Goal: Find specific page/section: Find specific page/section

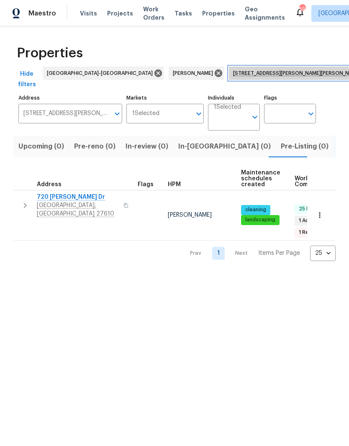
click at [235, 74] on span "[STREET_ADDRESS][PERSON_NAME][PERSON_NAME]" at bounding box center [298, 73] width 131 height 8
click at [248, 79] on div "[STREET_ADDRESS][PERSON_NAME][PERSON_NAME]" at bounding box center [300, 72] width 143 height 13
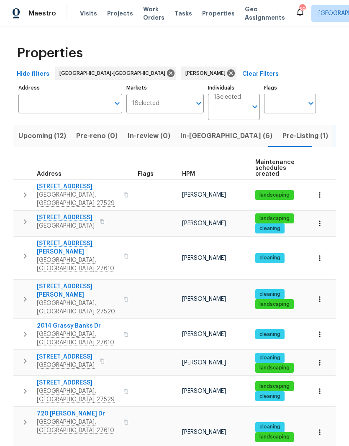
click at [196, 134] on span "In-[GEOGRAPHIC_DATA] (6)" at bounding box center [226, 136] width 92 height 12
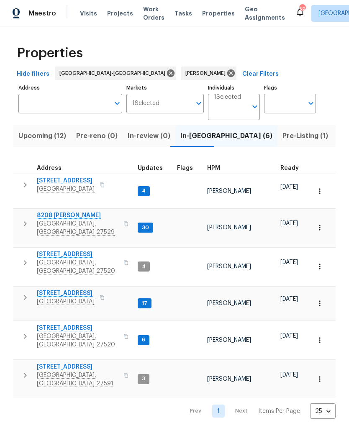
click at [26, 373] on icon "button" at bounding box center [25, 375] width 3 height 5
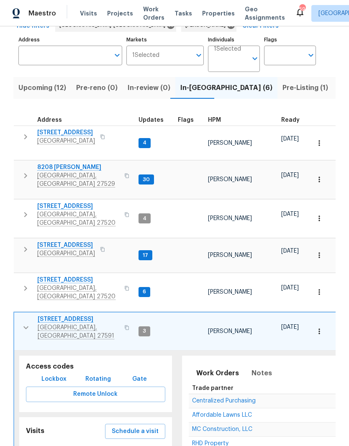
scroll to position [48, 0]
click at [264, 367] on span "Notes" at bounding box center [261, 373] width 20 height 12
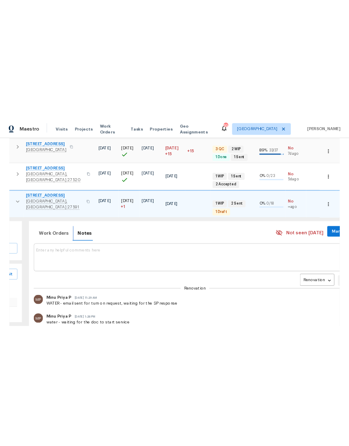
scroll to position [0, 140]
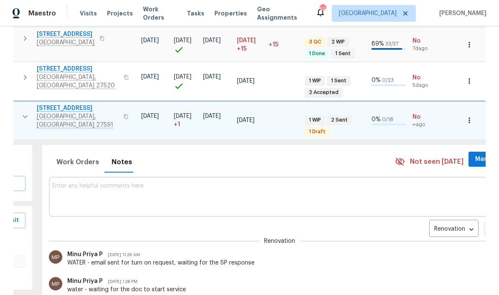
click at [348, 170] on body "Maestro Visits Projects Work Orders Tasks Properties Geo Assignments 59 Raleigh…" at bounding box center [249, 147] width 499 height 295
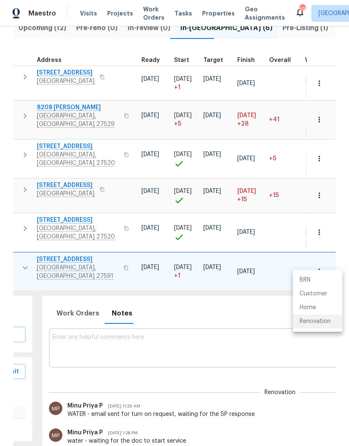
scroll to position [0, 0]
click at [227, 253] on div at bounding box center [174, 223] width 349 height 446
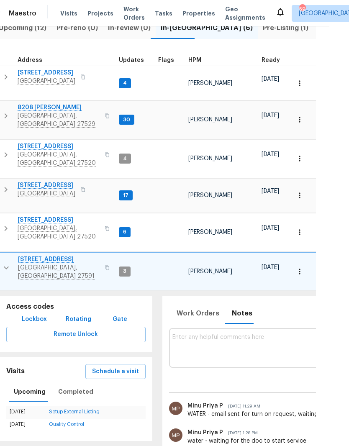
click at [34, 255] on span "[STREET_ADDRESS]" at bounding box center [59, 259] width 82 height 8
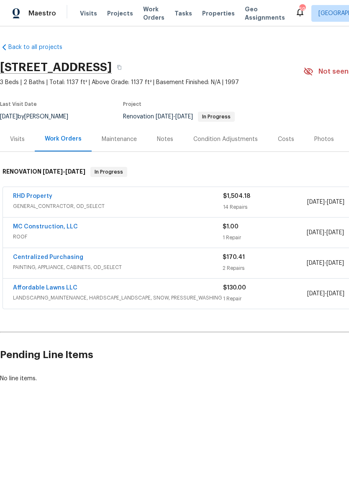
click at [18, 228] on link "MC Construction, LLC" at bounding box center [45, 227] width 65 height 6
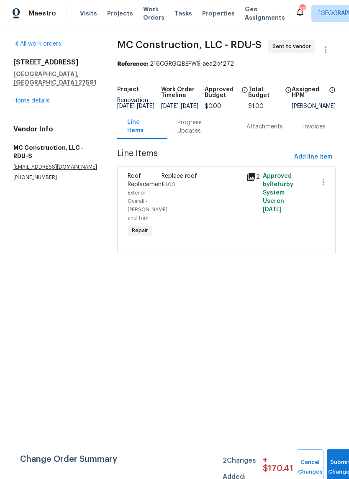
click at [188, 135] on div "Progress Updates" at bounding box center [201, 126] width 49 height 17
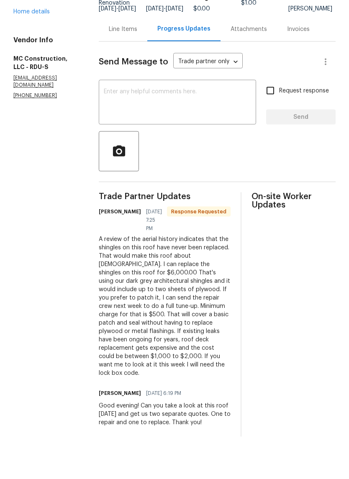
scroll to position [4, 0]
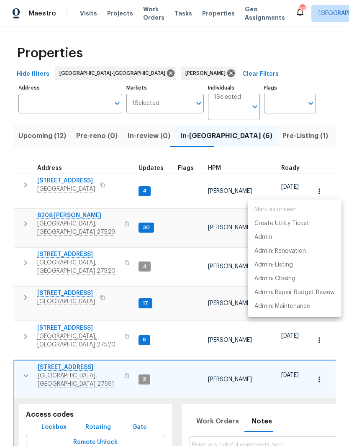
scroll to position [108, 0]
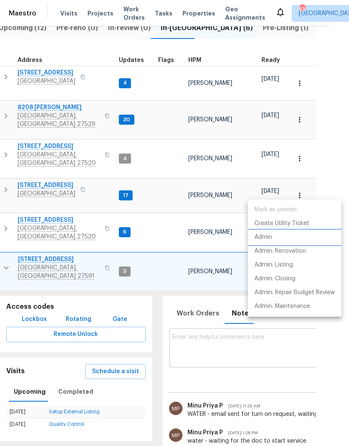
click at [291, 235] on li "Admin" at bounding box center [294, 237] width 94 height 14
